Goal: Find specific page/section: Find specific page/section

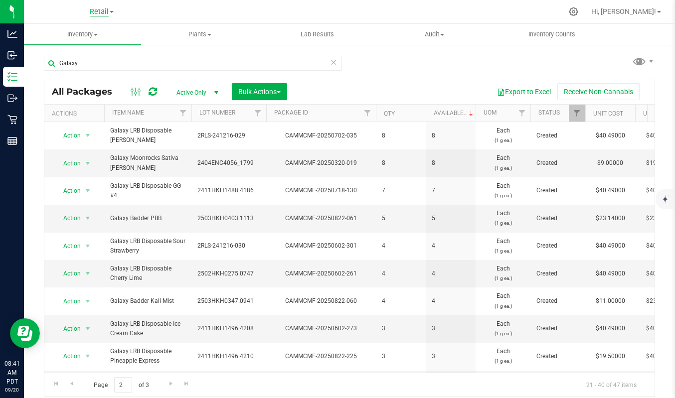
click at [104, 13] on span "Retail" at bounding box center [99, 11] width 19 height 9
click at [73, 31] on link "Manufacturing" at bounding box center [101, 34] width 145 height 13
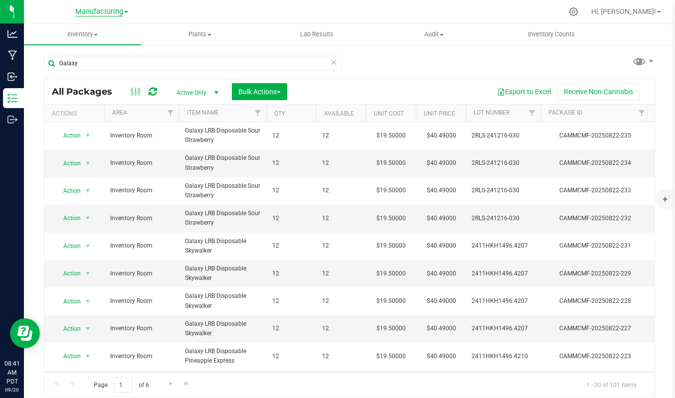
click at [110, 13] on span "Manufacturing" at bounding box center [99, 11] width 48 height 9
click at [80, 49] on link "Retail" at bounding box center [101, 48] width 145 height 13
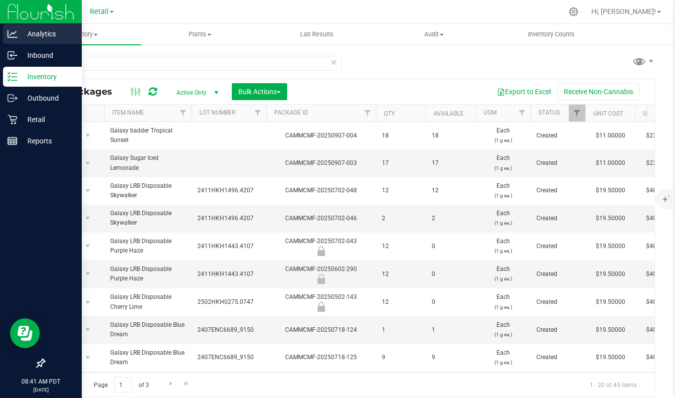
click at [47, 29] on p "Analytics" at bounding box center [47, 34] width 60 height 12
